Goal: Task Accomplishment & Management: Use online tool/utility

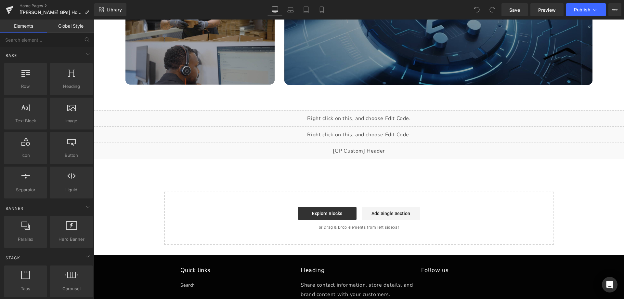
scroll to position [754, 0]
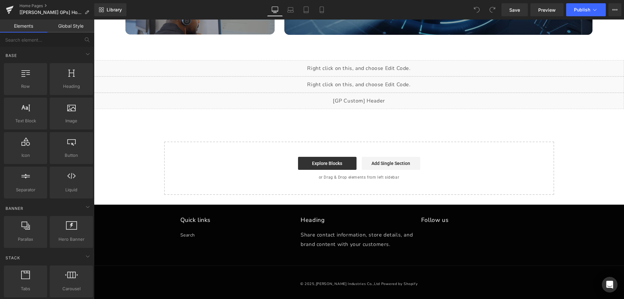
drag, startPoint x: 621, startPoint y: 62, endPoint x: 698, endPoint y: 298, distance: 249.0
click at [367, 98] on div "Liquid" at bounding box center [359, 101] width 530 height 16
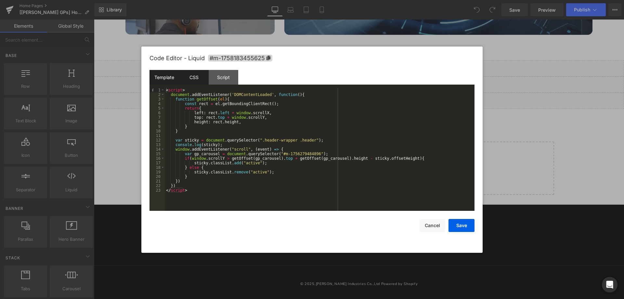
click at [194, 83] on div "CSS" at bounding box center [194, 77] width 30 height 15
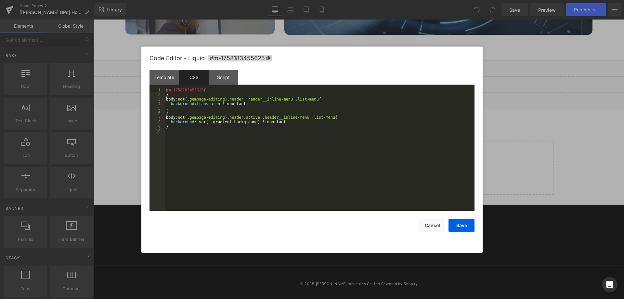
click at [193, 140] on div "#m-1758183455625 { } body :not ( .gempage-editing ) .header .header__inline-men…" at bounding box center [320, 154] width 310 height 132
click at [209, 150] on div "#m-1758183455625 { } body :not ( .gempage-editing ) .header .header__inline-men…" at bounding box center [320, 154] width 310 height 132
drag, startPoint x: 165, startPoint y: 117, endPoint x: 221, endPoint y: 115, distance: 56.2
click at [221, 115] on div "#m-1758183455625 { } body :not ( .gempage-editing ) .header .header__inline-men…" at bounding box center [320, 154] width 310 height 132
click at [178, 133] on div "#m-1758183455625 { } body :not ( .gempage-editing ) .header .header__inline-men…" at bounding box center [320, 154] width 310 height 132
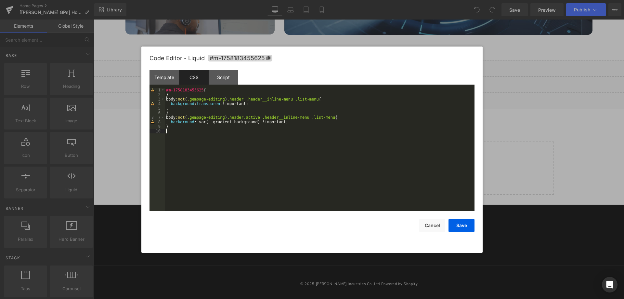
paste textarea
click at [226, 131] on div "#m-1758183455625 { } body :not ( .gempage-editing ) .header .header__inline-men…" at bounding box center [320, 154] width 310 height 132
click at [224, 132] on div "#m-1758183455625 { } body :not ( .gempage-editing ) .header .header__inline-men…" at bounding box center [320, 154] width 310 height 132
click at [350, 131] on div "#m-1758183455625 { } body :not ( .gempage-editing ) .header .header__inline-men…" at bounding box center [320, 154] width 310 height 132
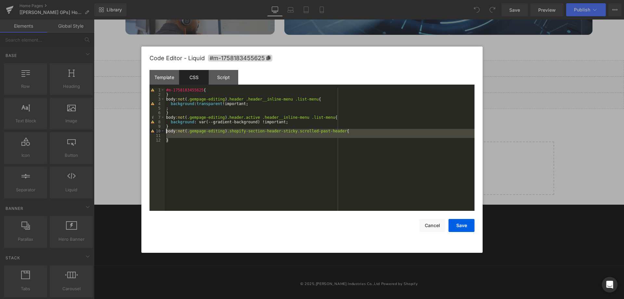
drag, startPoint x: 171, startPoint y: 139, endPoint x: 166, endPoint y: 131, distance: 9.6
click at [166, 131] on div "#m-1758183455625 { } body :not ( .gempage-editing ) .header .header__inline-men…" at bounding box center [320, 154] width 310 height 132
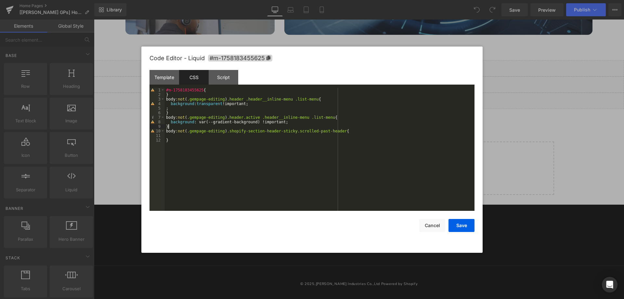
click at [178, 125] on div "#m-1758183455625 { } body :not ( .gempage-editing ) .header .header__inline-men…" at bounding box center [320, 154] width 310 height 132
paste textarea
click at [193, 136] on div "#m-1758183455625 { } body :not ( .gempage-editing ) .header .header__inline-men…" at bounding box center [320, 154] width 310 height 132
drag, startPoint x: 288, startPoint y: 132, endPoint x: 332, endPoint y: 131, distance: 44.5
click at [332, 131] on div "#m-1758183455625 { } body :not ( .gempage-editing ) .header .header__inline-men…" at bounding box center [320, 154] width 310 height 132
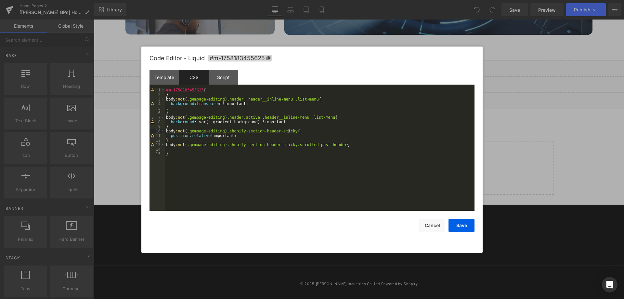
click at [334, 145] on div "#m-1758183455625 { } body :not ( .gempage-editing ) .header .header__inline-men…" at bounding box center [320, 154] width 310 height 132
paste textarea
click at [235, 153] on div "#m-1758183455625 { } body :not ( .gempage-editing ) .header .header__inline-men…" at bounding box center [320, 154] width 310 height 132
click at [236, 150] on div "#m-1758183455625 { } body :not ( .gempage-editing ) .header .header__inline-men…" at bounding box center [320, 154] width 310 height 132
click at [237, 149] on div "#m-1758183455625 { } body :not ( .gempage-editing ) .header .header__inline-men…" at bounding box center [320, 154] width 310 height 132
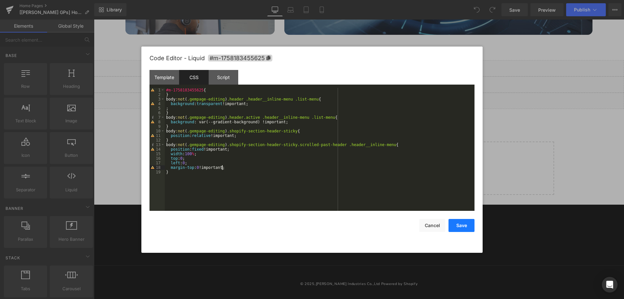
click at [458, 226] on button "Save" at bounding box center [461, 225] width 26 height 13
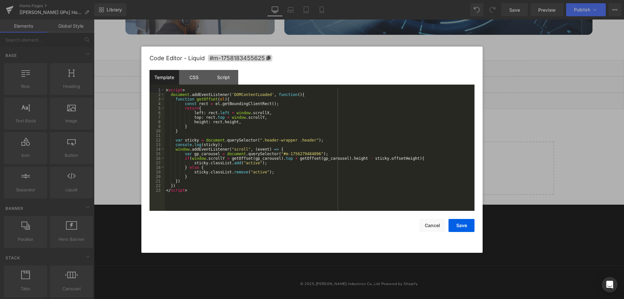
drag, startPoint x: 363, startPoint y: 97, endPoint x: 416, endPoint y: 125, distance: 60.0
click at [363, 97] on div "Liquid" at bounding box center [359, 101] width 530 height 16
click at [190, 79] on div "CSS" at bounding box center [194, 77] width 30 height 15
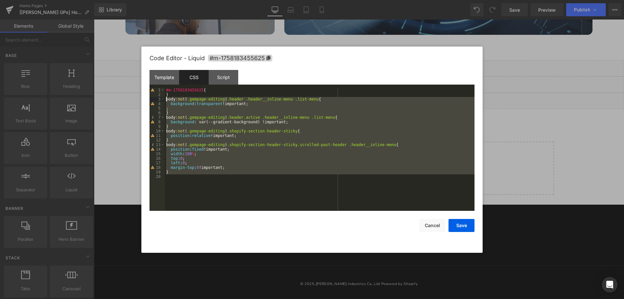
drag, startPoint x: 173, startPoint y: 175, endPoint x: 156, endPoint y: 100, distance: 76.9
click at [156, 100] on pre "1 2 3 4 5 6 7 8 9 10 11 12 13 14 15 16 17 18 19 20 #m-1758183455625 { } body :n…" at bounding box center [311, 149] width 325 height 123
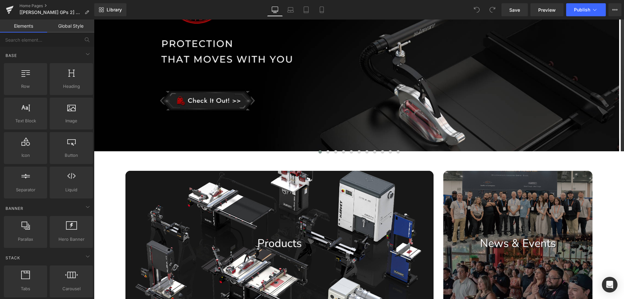
scroll to position [754, 0]
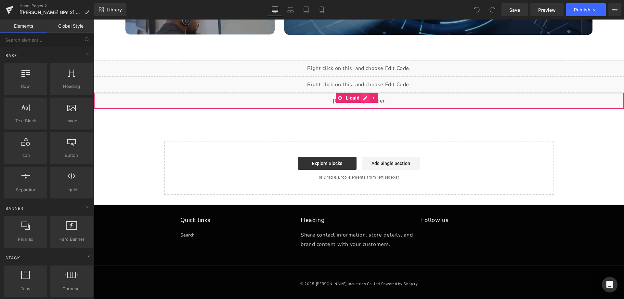
click at [366, 100] on div "Liquid" at bounding box center [359, 101] width 530 height 16
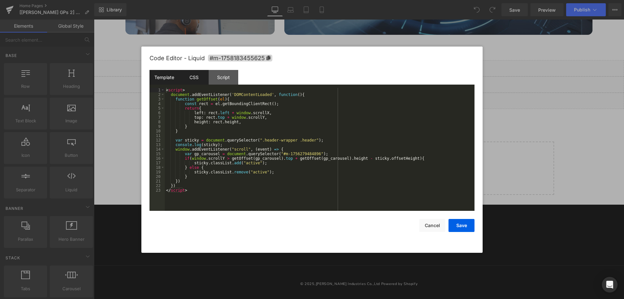
click at [193, 71] on div "CSS" at bounding box center [194, 77] width 30 height 15
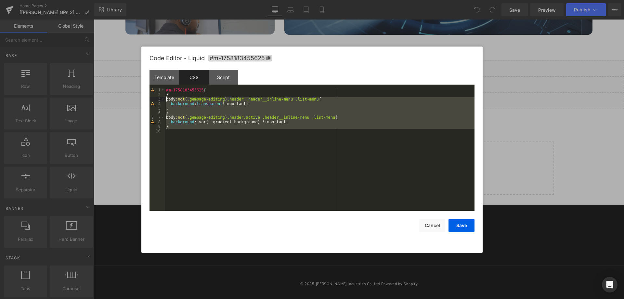
drag, startPoint x: 174, startPoint y: 126, endPoint x: 166, endPoint y: 100, distance: 27.5
click at [166, 100] on div "#m-1758183455625 { } body :not ( .gempage-editing ) .header .header__inline-men…" at bounding box center [320, 154] width 310 height 132
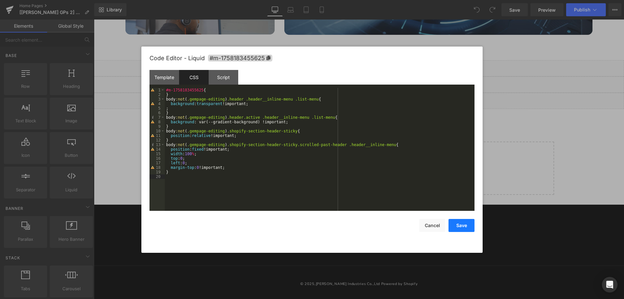
click at [457, 225] on button "Save" at bounding box center [461, 225] width 26 height 13
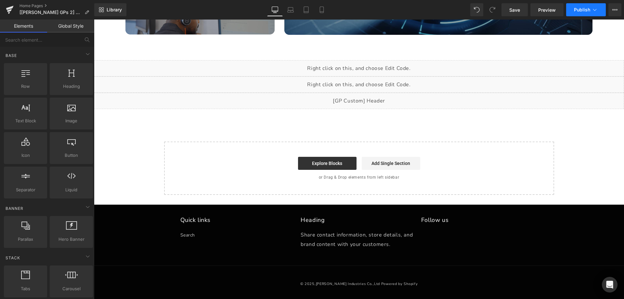
click at [580, 11] on span "Publish" at bounding box center [582, 9] width 16 height 5
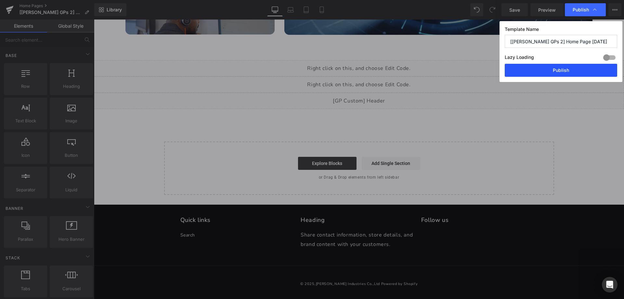
click at [555, 72] on button "Publish" at bounding box center [561, 70] width 112 height 13
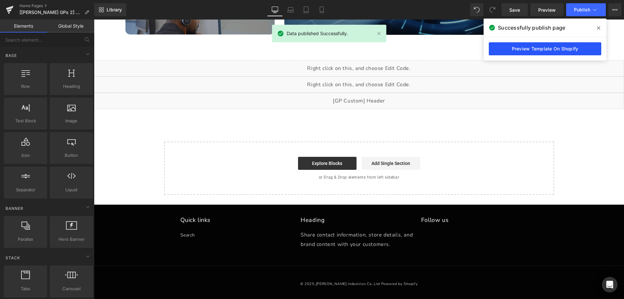
click at [559, 49] on link "Preview Template On Shopify" at bounding box center [545, 48] width 112 height 13
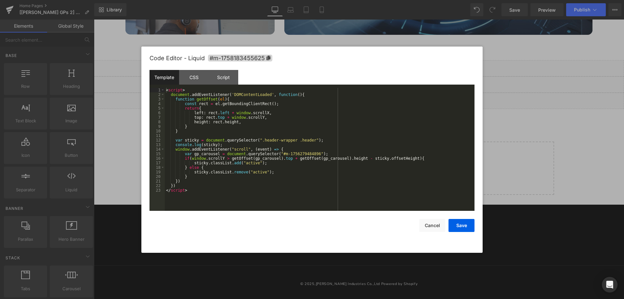
click at [365, 100] on icon at bounding box center [364, 98] width 4 height 4
click at [315, 138] on div "< script > document . addEventListener ( 'DOMContentLoaded' , function ( ) { fu…" at bounding box center [320, 154] width 310 height 132
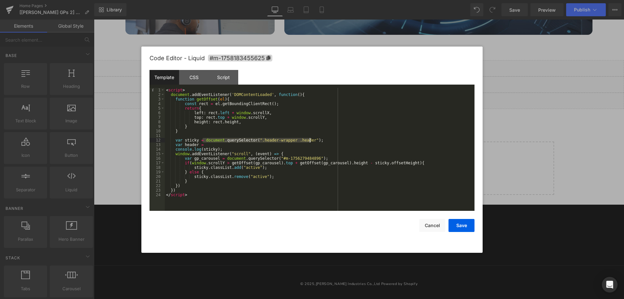
drag, startPoint x: 203, startPoint y: 141, endPoint x: 313, endPoint y: 138, distance: 109.9
click at [313, 138] on div "< script > document . addEventListener ( 'DOMContentLoaded' , function ( ) { fu…" at bounding box center [320, 154] width 310 height 132
click at [236, 144] on div "< script > document . addEventListener ( 'DOMContentLoaded' , function ( ) { fu…" at bounding box center [320, 154] width 310 height 132
drag, startPoint x: 255, startPoint y: 144, endPoint x: 302, endPoint y: 146, distance: 47.1
click at [302, 146] on div "< script > document . addEventListener ( 'DOMContentLoaded' , function ( ) { fu…" at bounding box center [320, 154] width 310 height 132
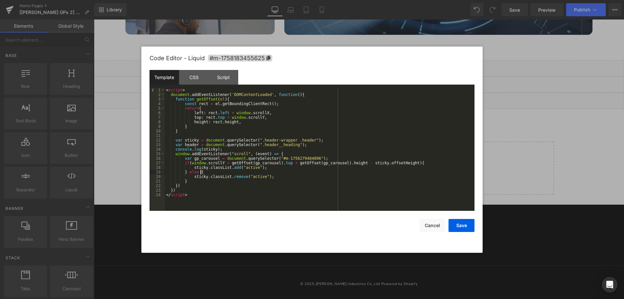
click at [276, 170] on div "< script > document . addEventListener ( 'DOMContentLoaded' , function ( ) { fu…" at bounding box center [320, 154] width 310 height 132
click at [283, 171] on div "< script > document . addEventListener ( 'DOMContentLoaded' , function ( ) { fu…" at bounding box center [320, 154] width 310 height 132
click at [325, 159] on div "< script > document . addEventListener ( 'DOMContentLoaded' , function ( ) { fu…" at bounding box center [320, 154] width 310 height 132
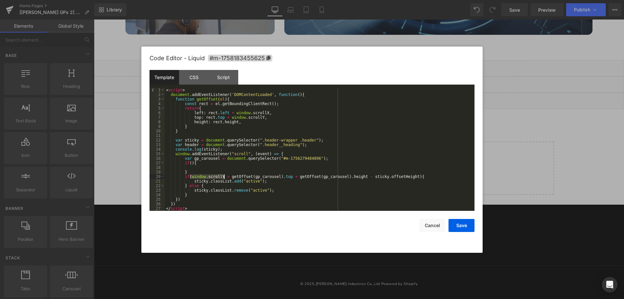
drag, startPoint x: 190, startPoint y: 176, endPoint x: 223, endPoint y: 176, distance: 33.5
click at [223, 176] on div "< script > document . addEventListener ( 'DOMContentLoaded' , function ( ) { fu…" at bounding box center [320, 154] width 310 height 132
click at [189, 164] on div "< script > document . addEventListener ( 'DOMContentLoaded' , function ( ) { fu…" at bounding box center [320, 154] width 310 height 132
paste textarea
click at [358, 178] on div "< script > document . addEventListener ( 'DOMContentLoaded' , function ( ) { fu…" at bounding box center [320, 154] width 310 height 132
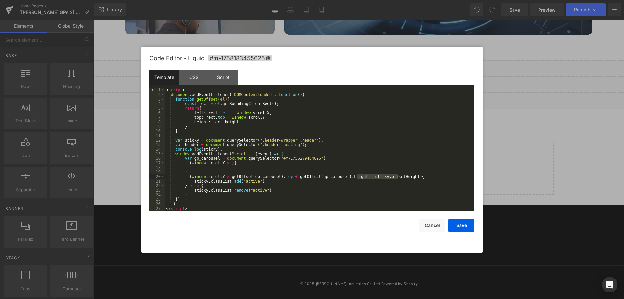
drag, startPoint x: 356, startPoint y: 177, endPoint x: 398, endPoint y: 176, distance: 41.9
click at [398, 176] on div "< script > document . addEventListener ( 'DOMContentLoaded' , function ( ) { fu…" at bounding box center [320, 154] width 310 height 132
click at [226, 162] on div "< script > document . addEventListener ( 'DOMContentLoaded' , function ( ) { fu…" at bounding box center [320, 154] width 310 height 132
click at [188, 143] on div "< script > document . addEventListener ( 'DOMContentLoaded' , function ( ) { fu…" at bounding box center [320, 154] width 310 height 132
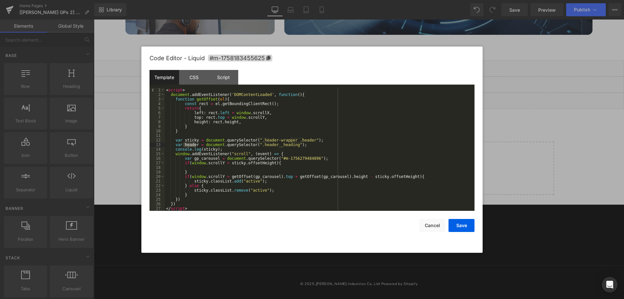
click at [228, 162] on div "< script > document . addEventListener ( 'DOMContentLoaded' , function ( ) { fu…" at bounding box center [320, 154] width 310 height 132
click at [236, 167] on div "< script > document . addEventListener ( 'DOMContentLoaded' , function ( ) { fu…" at bounding box center [320, 154] width 310 height 132
drag, startPoint x: 192, startPoint y: 180, endPoint x: 269, endPoint y: 182, distance: 77.0
click at [269, 182] on div "< script > document . addEventListener ( 'DOMContentLoaded' , function ( ) { fu…" at bounding box center [320, 154] width 310 height 132
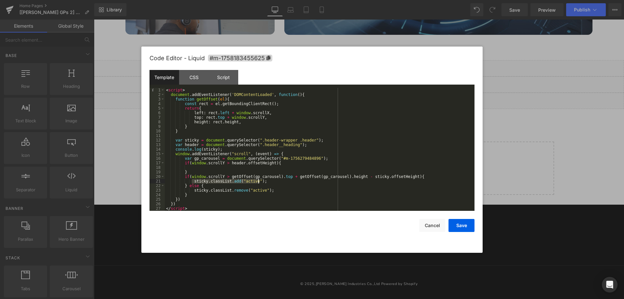
click at [218, 165] on div "< script > document . addEventListener ( 'DOMContentLoaded' , function ( ) { fu…" at bounding box center [320, 154] width 310 height 132
paste textarea
click at [239, 168] on div "< script > document . addEventListener ( 'DOMContentLoaded' , function ( ) { fu…" at bounding box center [320, 154] width 310 height 132
click at [196, 172] on div "< script > document . addEventListener ( 'DOMContentLoaded' , function ( ) { fu…" at bounding box center [320, 154] width 310 height 132
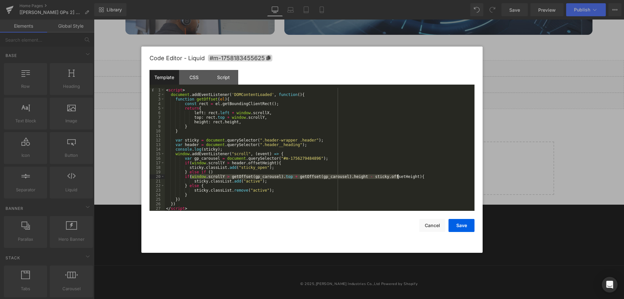
drag, startPoint x: 190, startPoint y: 176, endPoint x: 398, endPoint y: 177, distance: 208.2
click at [398, 177] on div "< script > document . addEventListener ( 'DOMContentLoaded' , function ( ) { fu…" at bounding box center [320, 154] width 310 height 132
click at [193, 175] on div "< script > document . addEventListener ( 'DOMContentLoaded' , function ( ) { fu…" at bounding box center [320, 149] width 310 height 123
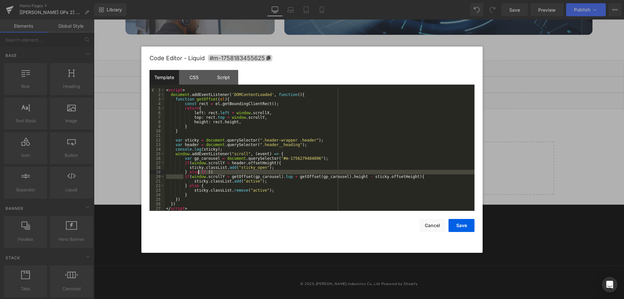
drag, startPoint x: 183, startPoint y: 177, endPoint x: 198, endPoint y: 172, distance: 16.2
click at [198, 172] on div "< script > document . addEventListener ( 'DOMContentLoaded' , function ( ) { fu…" at bounding box center [320, 154] width 310 height 132
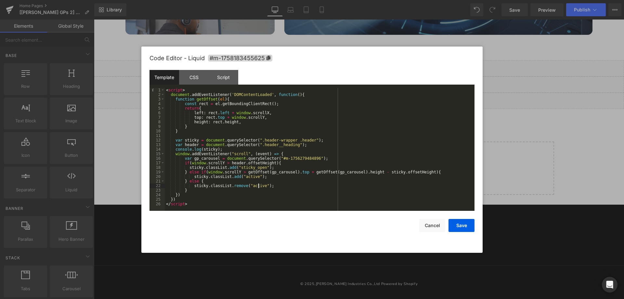
click at [259, 185] on div "< script > document . addEventListener ( 'DOMContentLoaded' , function ( ) { fu…" at bounding box center [320, 154] width 310 height 132
click at [200, 82] on div "CSS" at bounding box center [194, 77] width 30 height 15
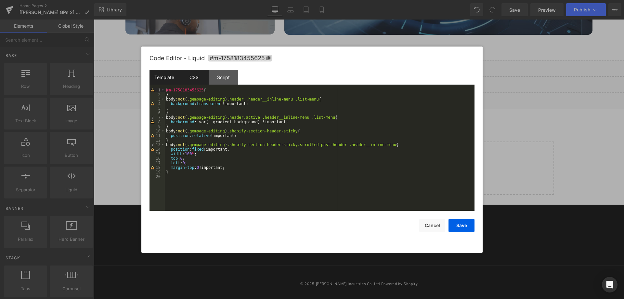
click at [164, 80] on div "Template" at bounding box center [164, 77] width 30 height 15
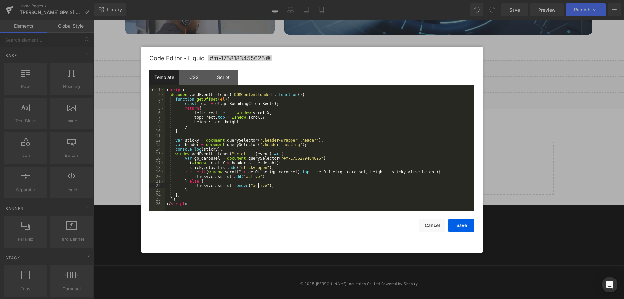
click at [258, 185] on div "< script > document . addEventListener ( 'DOMContentLoaded' , function ( ) { fu…" at bounding box center [320, 154] width 310 height 132
drag, startPoint x: 191, startPoint y: 185, endPoint x: 270, endPoint y: 185, distance: 78.6
click at [270, 185] on div "< script > document . addEventListener ( 'DOMContentLoaded' , function ( ) { fu…" at bounding box center [320, 154] width 310 height 132
click at [270, 185] on div "< script > document . addEventListener ( 'DOMContentLoaded' , function ( ) { fu…" at bounding box center [320, 149] width 310 height 123
click at [232, 181] on div "< script > document . addEventListener ( 'DOMContentLoaded' , function ( ) { fu…" at bounding box center [320, 154] width 310 height 132
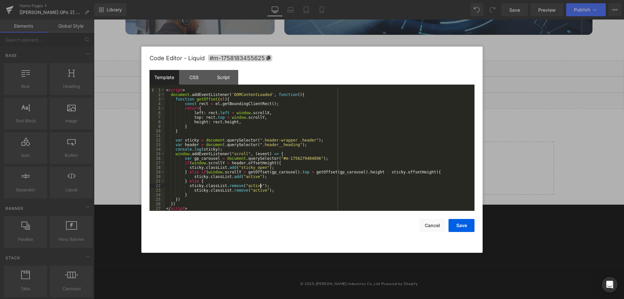
click at [249, 167] on div "< script > document . addEventListener ( 'DOMContentLoaded' , function ( ) { fu…" at bounding box center [320, 154] width 310 height 132
click at [249, 185] on div "< script > document . addEventListener ( 'DOMContentLoaded' , function ( ) { fu…" at bounding box center [320, 154] width 310 height 132
click at [456, 225] on button "Save" at bounding box center [461, 225] width 26 height 13
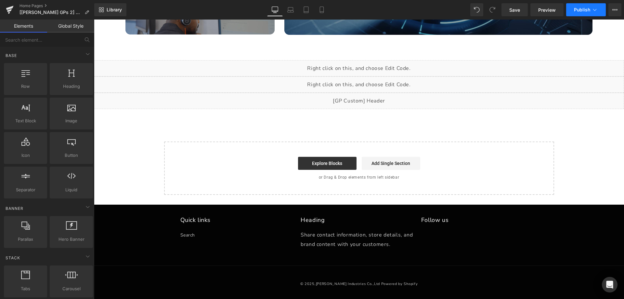
click at [585, 9] on span "Publish" at bounding box center [582, 9] width 16 height 5
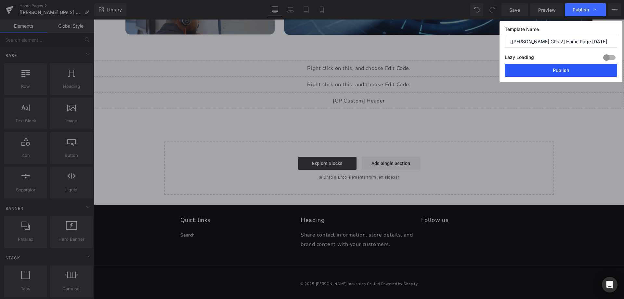
click at [542, 73] on button "Publish" at bounding box center [561, 70] width 112 height 13
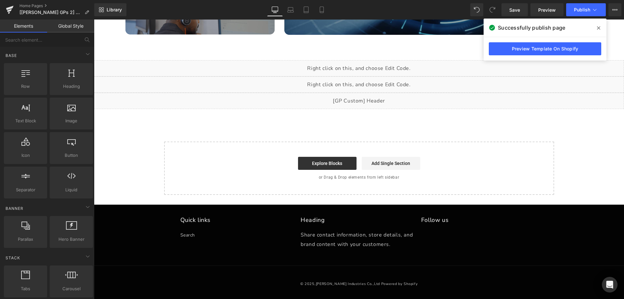
click at [365, 100] on div "Liquid" at bounding box center [359, 101] width 530 height 16
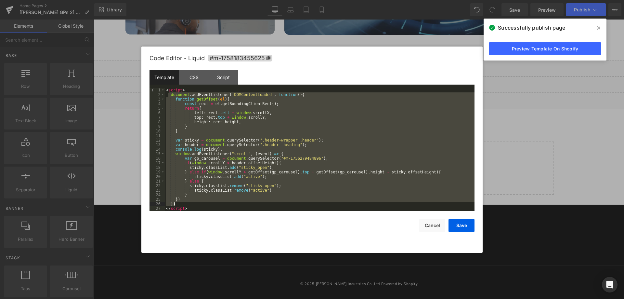
drag, startPoint x: 169, startPoint y: 95, endPoint x: 193, endPoint y: 203, distance: 111.1
click at [193, 203] on div "< script > document . addEventListener ( 'DOMContentLoaded' , function ( ) { fu…" at bounding box center [320, 154] width 310 height 132
click at [286, 155] on div "< script > document . addEventListener ( 'DOMContentLoaded' , function ( ) { fu…" at bounding box center [320, 149] width 310 height 123
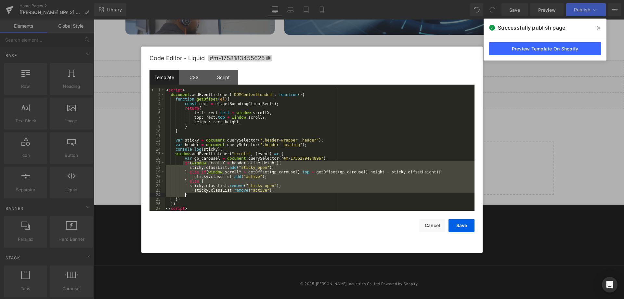
drag, startPoint x: 184, startPoint y: 163, endPoint x: 195, endPoint y: 196, distance: 35.0
click at [195, 196] on div "< script > document . addEventListener ( 'DOMContentLoaded' , function ( ) { fu…" at bounding box center [320, 154] width 310 height 132
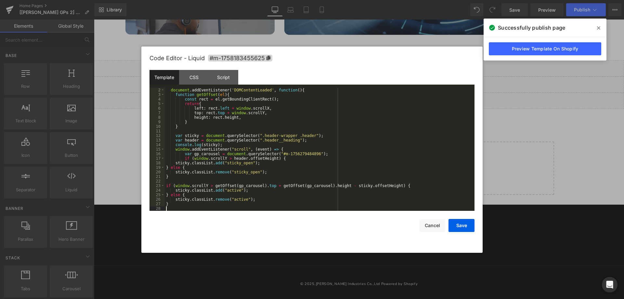
click at [174, 163] on div "document . addEventListener ( 'DOMContentLoaded' , function ( ) { function getO…" at bounding box center [318, 154] width 307 height 132
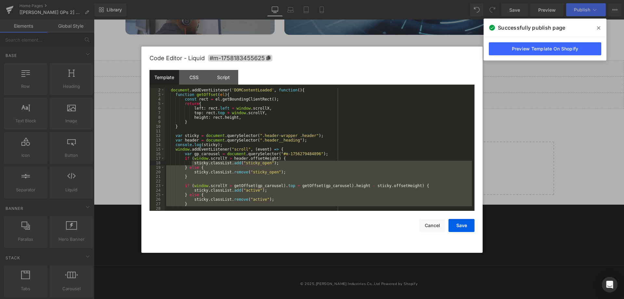
click at [191, 164] on div "document . addEventListener ( 'DOMContentLoaded' , function ( ) { function getO…" at bounding box center [318, 149] width 307 height 123
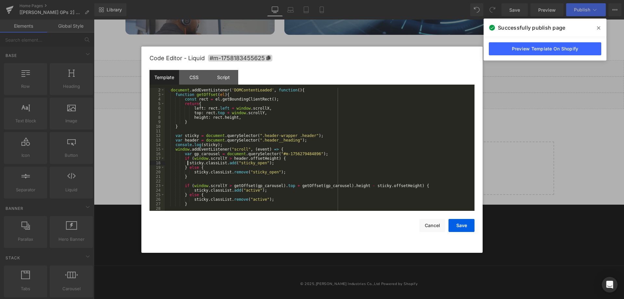
click at [192, 173] on div "document . addEventListener ( 'DOMContentLoaded' , function ( ) { function getO…" at bounding box center [318, 154] width 307 height 132
click at [192, 190] on div "document . addEventListener ( 'DOMContentLoaded' , function ( ) { function getO…" at bounding box center [318, 154] width 307 height 132
click at [191, 200] on div "document . addEventListener ( 'DOMContentLoaded' , function ( ) { function getO…" at bounding box center [318, 154] width 307 height 132
click at [462, 226] on button "Save" at bounding box center [461, 225] width 26 height 13
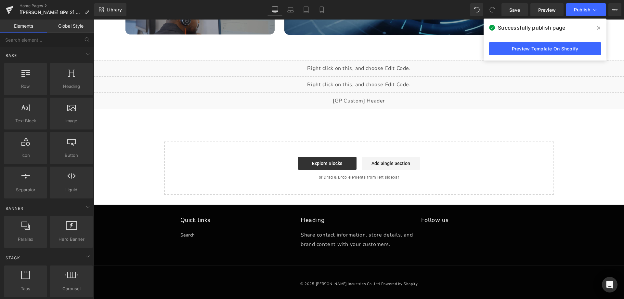
click at [595, 3] on div "Library Desktop Desktop Laptop Tablet Mobile Save Preview Publish Scheduled Vie…" at bounding box center [359, 9] width 530 height 19
click at [585, 10] on span "Publish" at bounding box center [582, 9] width 16 height 5
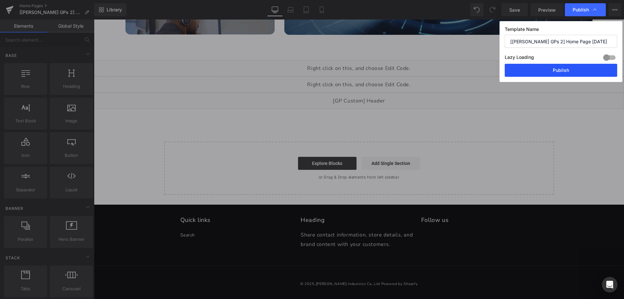
click at [540, 69] on button "Publish" at bounding box center [561, 70] width 112 height 13
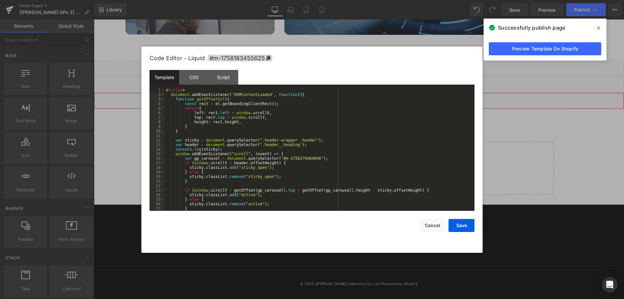
click at [367, 101] on div "Liquid" at bounding box center [359, 101] width 530 height 16
click at [197, 81] on div "CSS" at bounding box center [194, 77] width 30 height 15
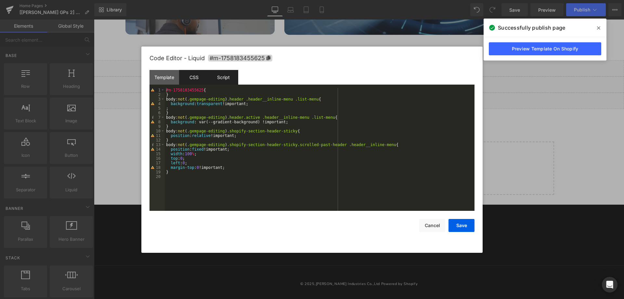
click at [223, 78] on div "Script" at bounding box center [224, 77] width 30 height 15
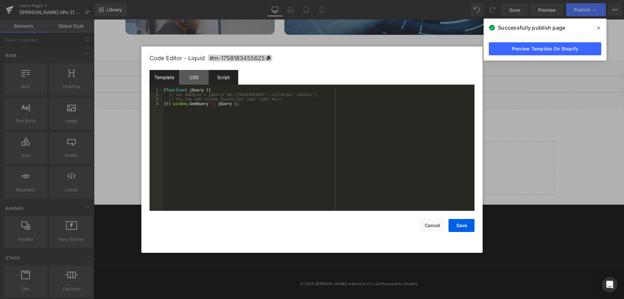
click at [168, 75] on div "Template" at bounding box center [164, 77] width 30 height 15
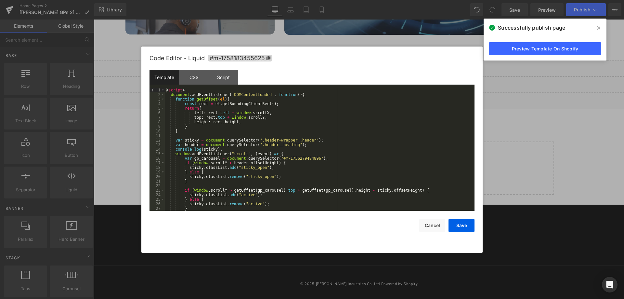
click at [279, 173] on div "< script > document . addEventListener ( 'DOMContentLoaded' , function ( ) { fu…" at bounding box center [318, 154] width 307 height 132
click at [247, 168] on div "< script > document . addEventListener ( 'DOMContentLoaded' , function ( ) { fu…" at bounding box center [318, 154] width 307 height 132
click at [194, 79] on div "CSS" at bounding box center [194, 77] width 30 height 15
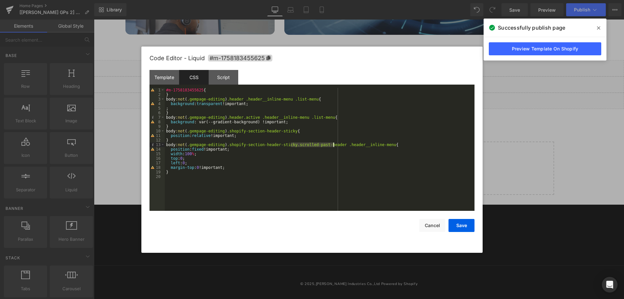
drag, startPoint x: 291, startPoint y: 146, endPoint x: 333, endPoint y: 146, distance: 42.2
click at [333, 146] on div "#m-1758183455625 { } body :not ( .gempage-editing ) .header .header__inline-men…" at bounding box center [320, 154] width 310 height 132
click at [235, 166] on div "#m-1758183455625 { } body :not ( .gempage-editing ) .header .header__inline-men…" at bounding box center [320, 154] width 310 height 132
drag, startPoint x: 290, startPoint y: 144, endPoint x: 314, endPoint y: 146, distance: 24.4
click at [314, 146] on div "#m-1758183455625 { } body :not ( .gempage-editing ) .header .header__inline-men…" at bounding box center [320, 154] width 310 height 132
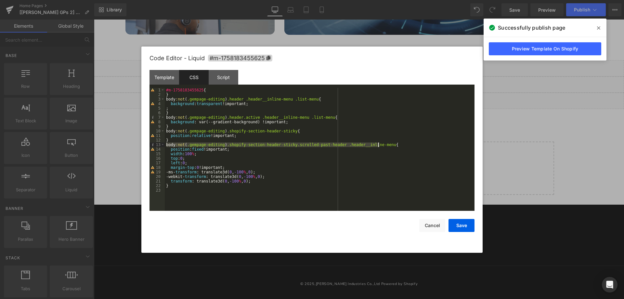
drag, startPoint x: 165, startPoint y: 145, endPoint x: 378, endPoint y: 145, distance: 212.1
click at [378, 145] on div "#m-1758183455625 { } body :not ( .gempage-editing ) .header .header__inline-men…" at bounding box center [320, 154] width 310 height 132
click at [189, 191] on div "#m-1758183455625 { } body :not ( .gempage-editing ) .header .header__inline-men…" at bounding box center [320, 154] width 310 height 132
paste textarea
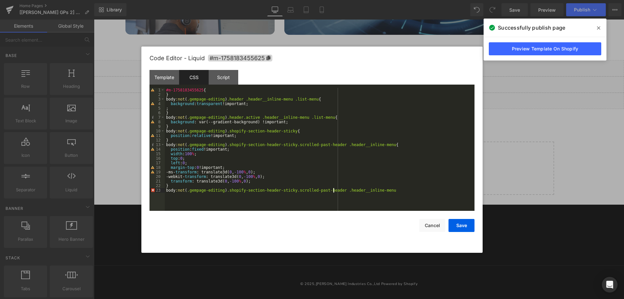
click at [334, 191] on div "#m-1758183455625 { } body :not ( .gempage-editing ) .header .header__inline-men…" at bounding box center [320, 154] width 310 height 132
click at [433, 191] on div "#m-1758183455625 { } body :not ( .gempage-editing ) .header .header__inline-men…" at bounding box center [320, 154] width 310 height 132
click at [182, 194] on div "#m-1758183455625 { } body :not ( .gempage-editing ) .header .header__inline-men…" at bounding box center [320, 154] width 310 height 132
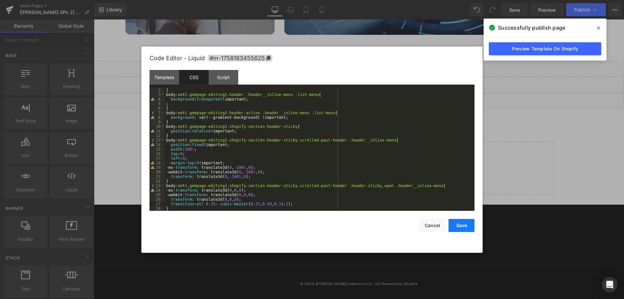
click at [456, 225] on button "Save" at bounding box center [461, 225] width 26 height 13
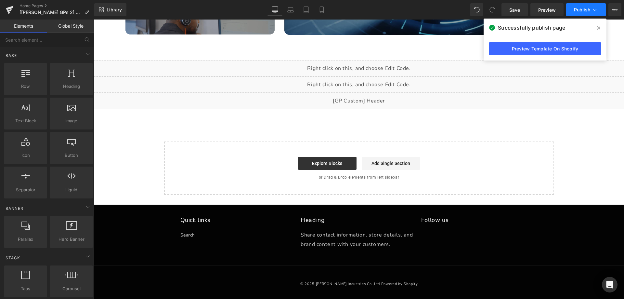
click at [578, 8] on span "Publish" at bounding box center [582, 9] width 16 height 5
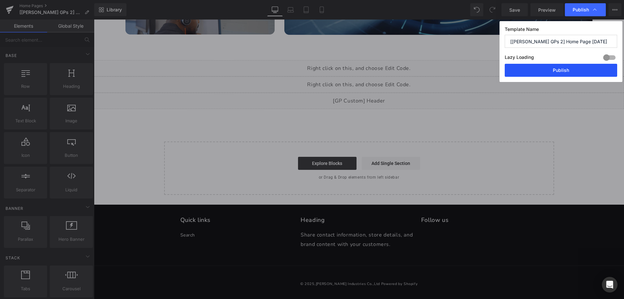
drag, startPoint x: 553, startPoint y: 66, endPoint x: 498, endPoint y: 49, distance: 57.1
click at [553, 66] on button "Publish" at bounding box center [561, 70] width 112 height 13
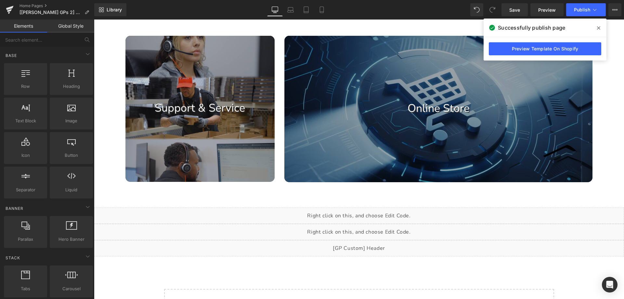
scroll to position [591, 0]
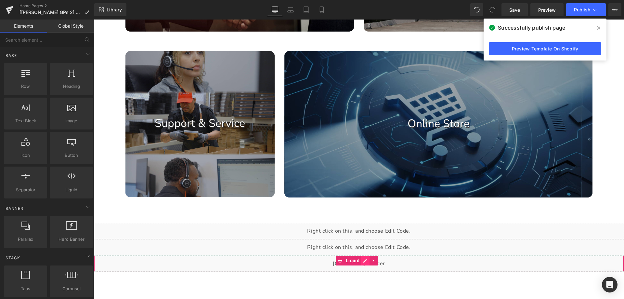
click at [364, 262] on div "Liquid" at bounding box center [359, 263] width 530 height 16
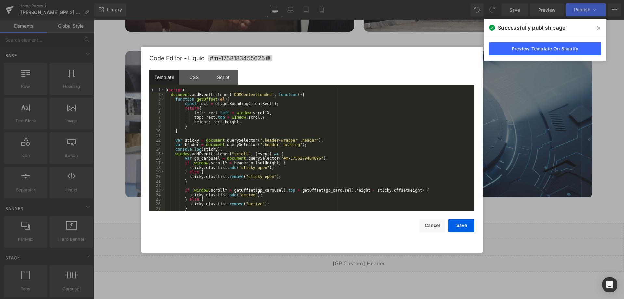
click at [598, 28] on icon at bounding box center [598, 27] width 3 height 3
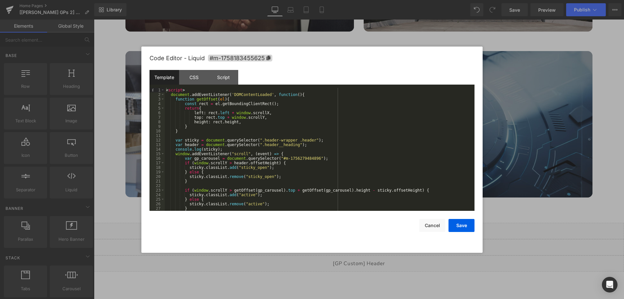
scroll to position [18, 0]
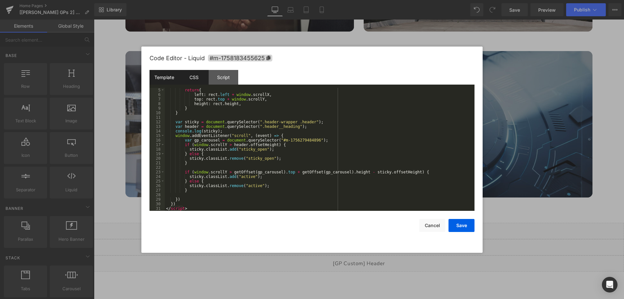
click at [187, 77] on div "CSS" at bounding box center [194, 77] width 30 height 15
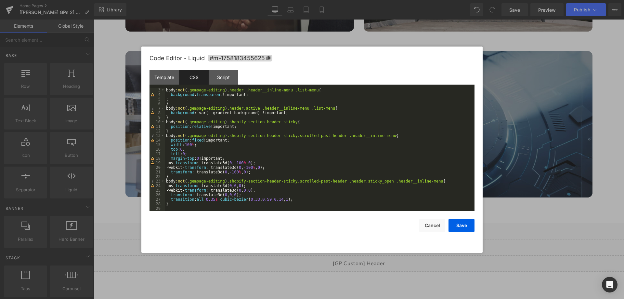
scroll to position [9, 0]
